Goal: Information Seeking & Learning: Learn about a topic

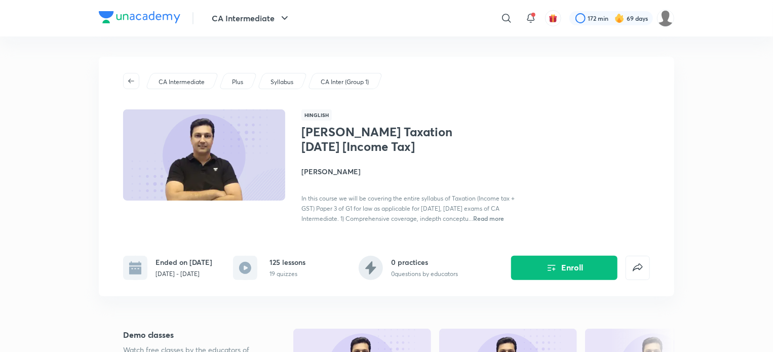
scroll to position [2034, 0]
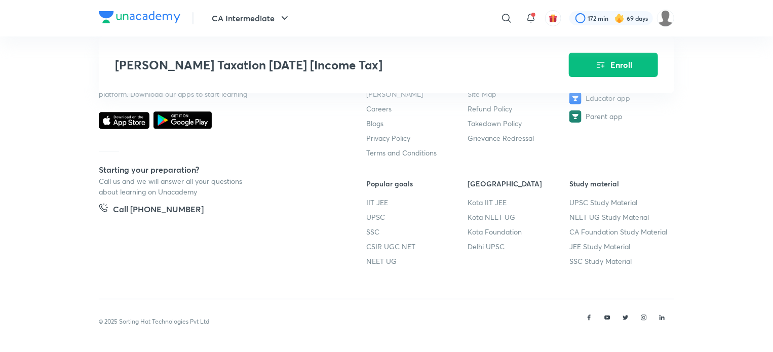
click at [166, 16] on img at bounding box center [140, 17] width 82 height 12
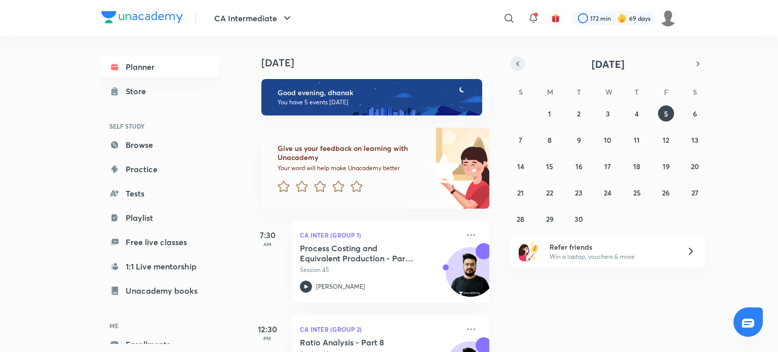
click at [516, 62] on icon "button" at bounding box center [518, 63] width 8 height 9
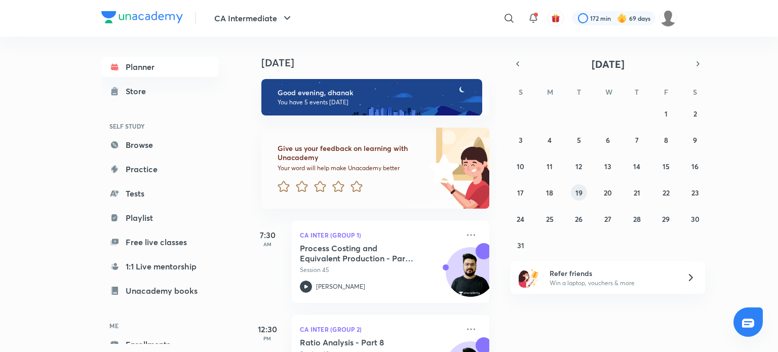
click at [581, 188] on abbr "19" at bounding box center [579, 193] width 7 height 10
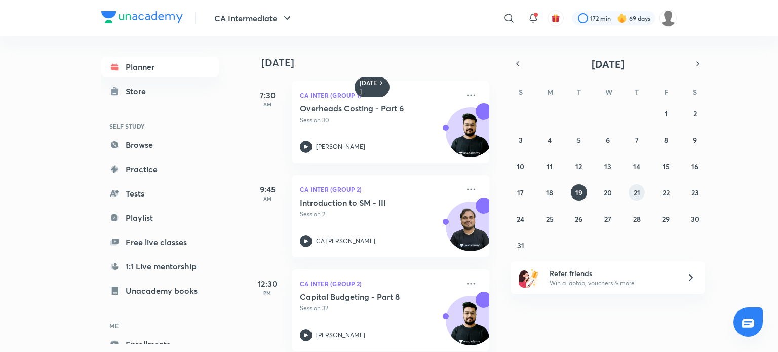
click at [641, 192] on button "21" at bounding box center [637, 192] width 16 height 16
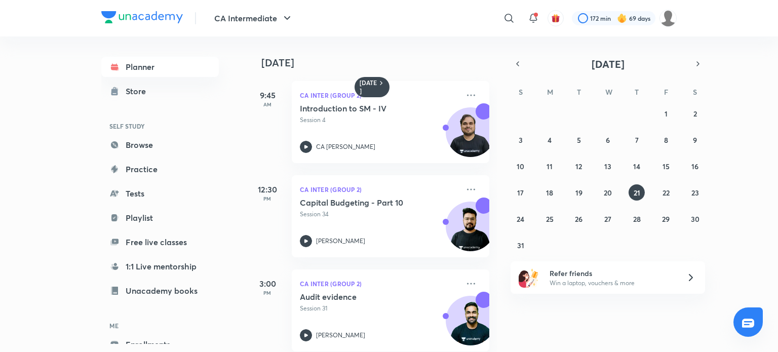
click at [499, 172] on div "21 August 9:45 AM CA Inter (Group 2) Introduction to SM - IV Session 4 CA Kisha…" at bounding box center [511, 194] width 529 height 316
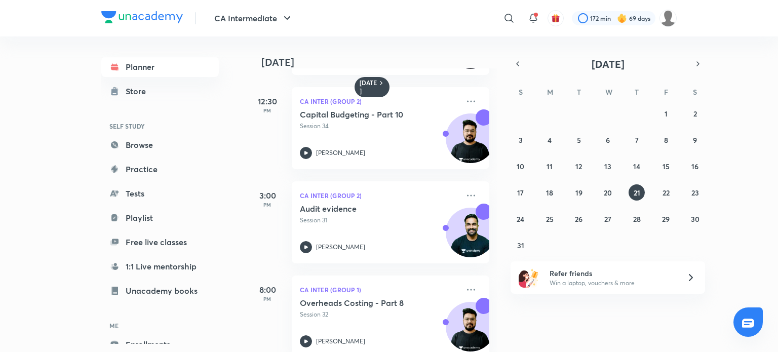
scroll to position [109, 0]
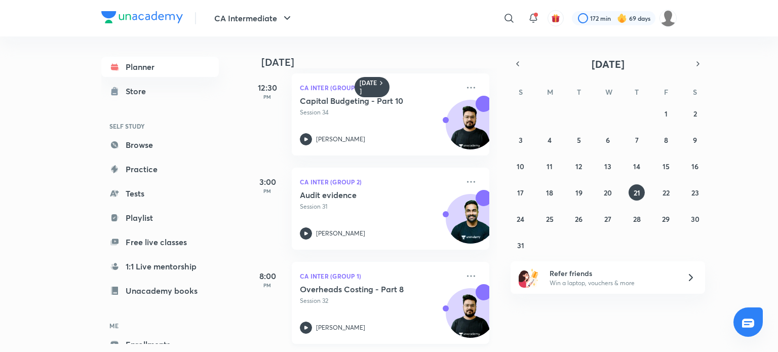
click at [309, 322] on icon at bounding box center [306, 328] width 12 height 12
